Goal: Task Accomplishment & Management: Complete application form

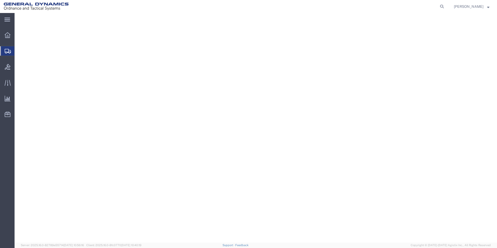
select select "310"
select select "PA"
select select
select select "PA"
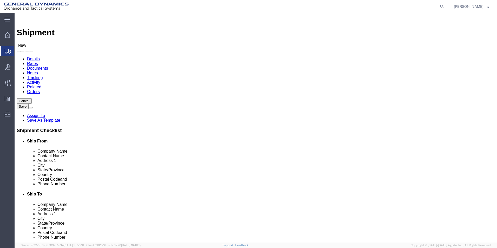
scroll to position [156, 0]
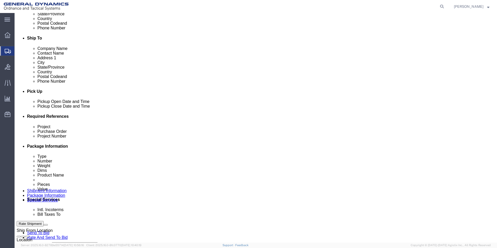
click input "text"
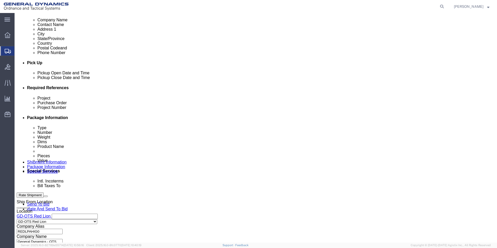
scroll to position [217, 0]
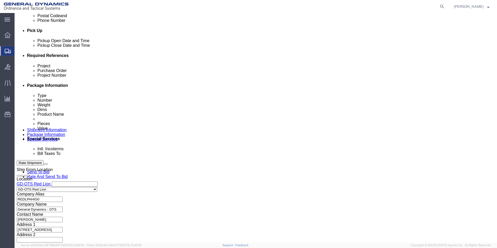
type input "90100308"
click button "Continue"
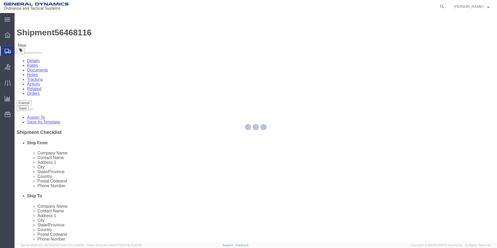
select select "CBOX"
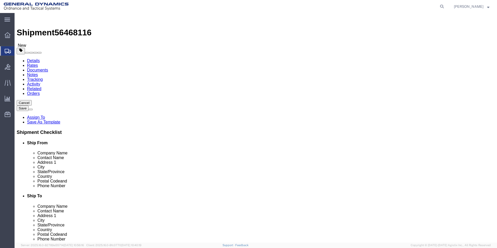
click input "text"
type input "5"
drag, startPoint x: 83, startPoint y: 119, endPoint x: 69, endPoint y: 116, distance: 14.7
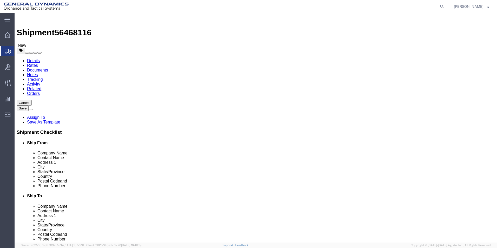
click div "0.00 Select kgs lbs"
type input "1"
drag, startPoint x: 27, startPoint y: 142, endPoint x: 32, endPoint y: 142, distance: 4.9
click link "Add Content"
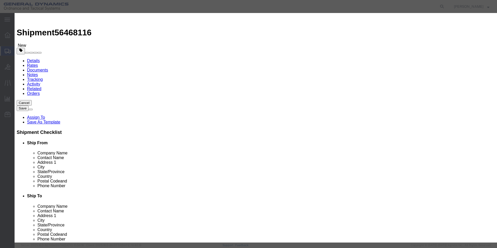
click input "text"
type input "Tensile Round"
select select "US"
drag, startPoint x: 157, startPoint y: 48, endPoint x: 141, endPoint y: 48, distance: 16.1
click div "Pieces 0 Select Bag Barrels 100Board Feet Bottle Box Blister Pack Carats Can Ca…"
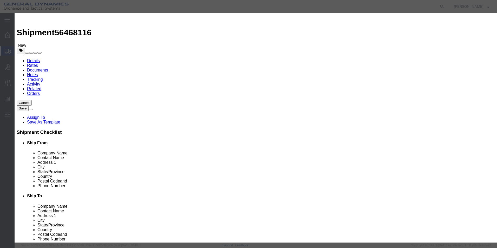
type input "2"
click input "text"
type input "1"
click button "Save & Close"
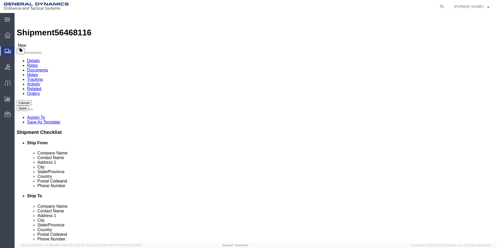
click button "Continue"
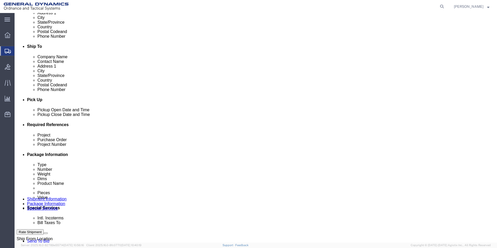
scroll to position [182, 0]
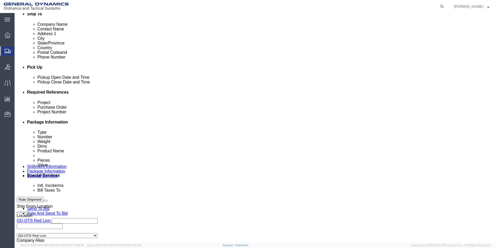
click label "BOL"
click input "BOL"
checkbox input "true"
click label "Shipping Label"
click input "Shipping Label"
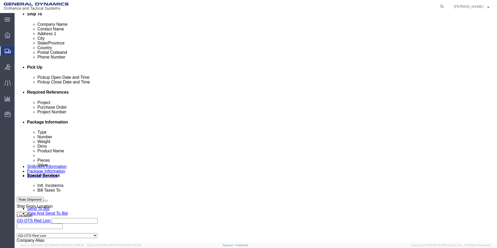
checkbox input "true"
click label "BOL"
click input "BOL"
checkbox input "false"
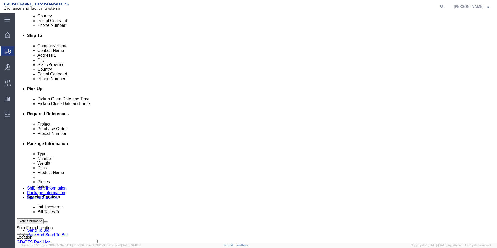
scroll to position [86, 0]
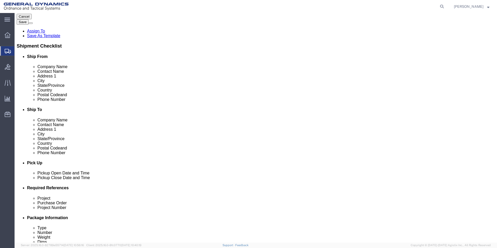
click icon
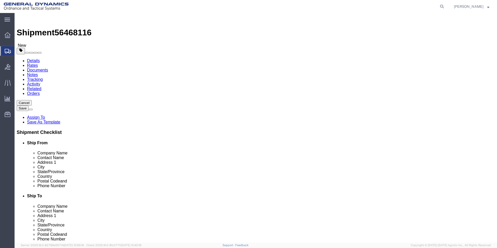
click icon
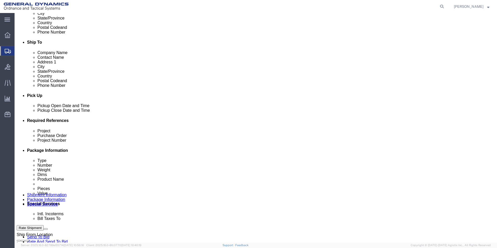
scroll to position [156, 0]
